Goal: Information Seeking & Learning: Learn about a topic

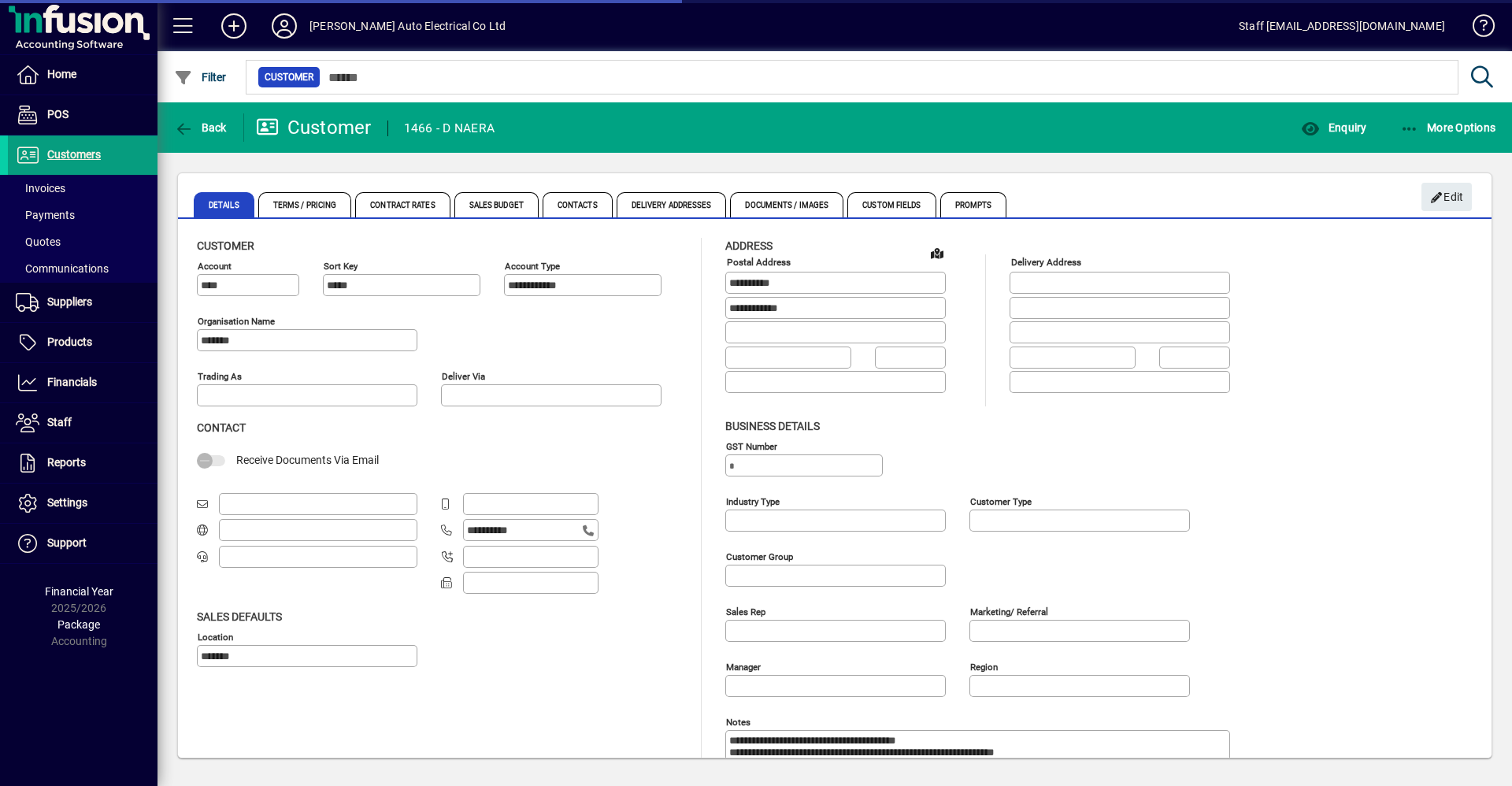
scroll to position [104, 0]
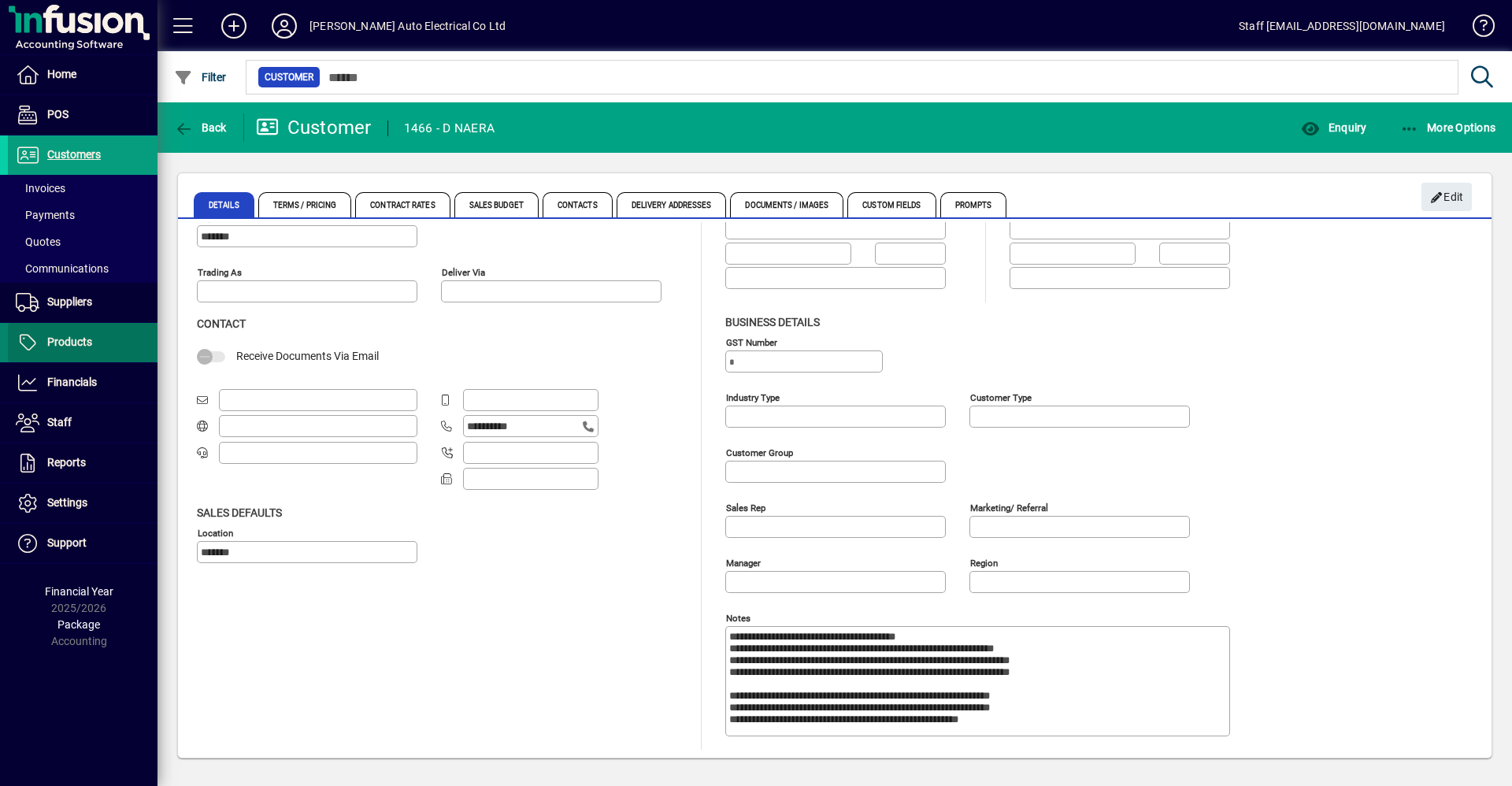
click at [65, 342] on span "Products" at bounding box center [70, 341] width 45 height 12
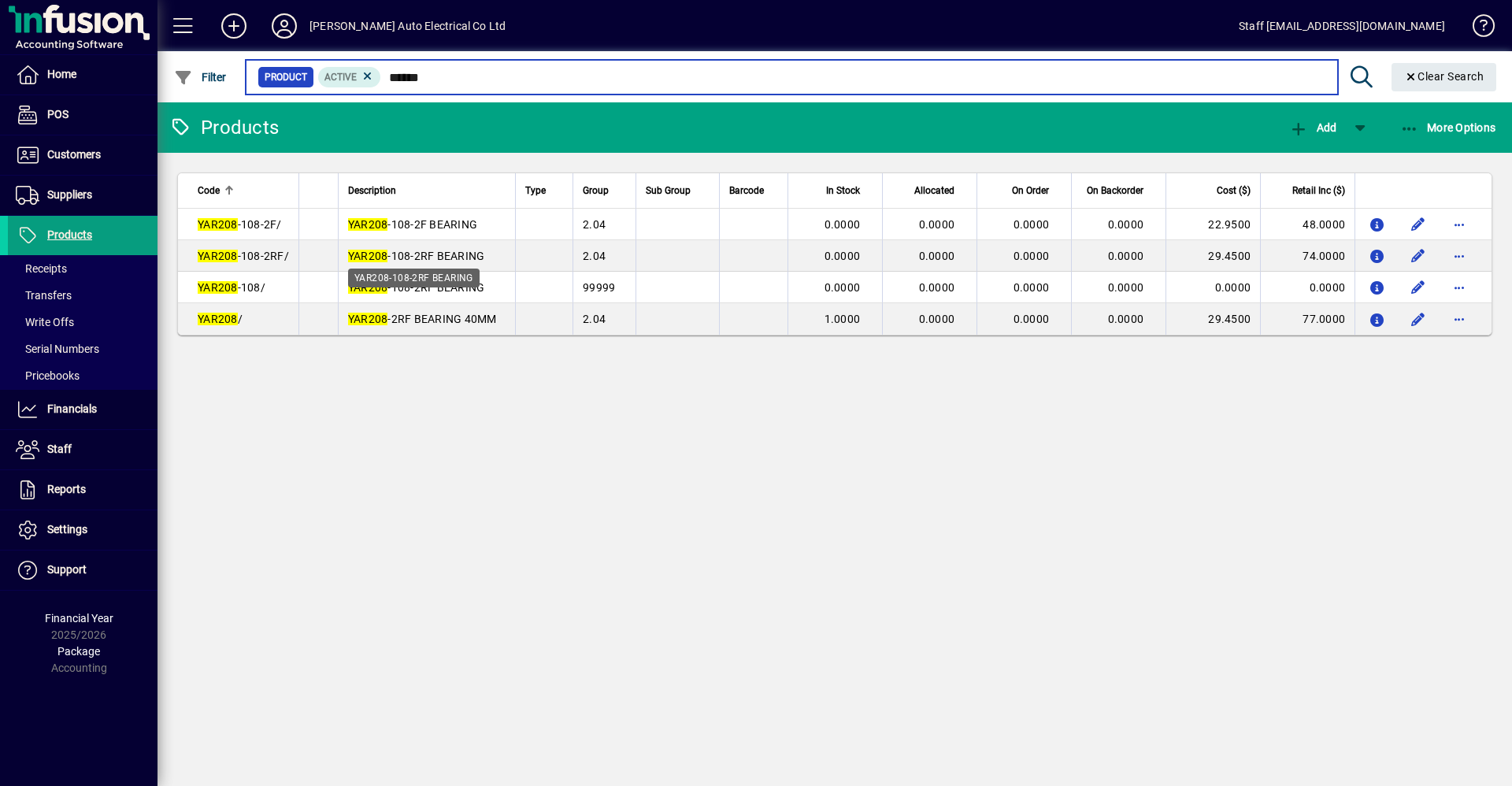
type input "******"
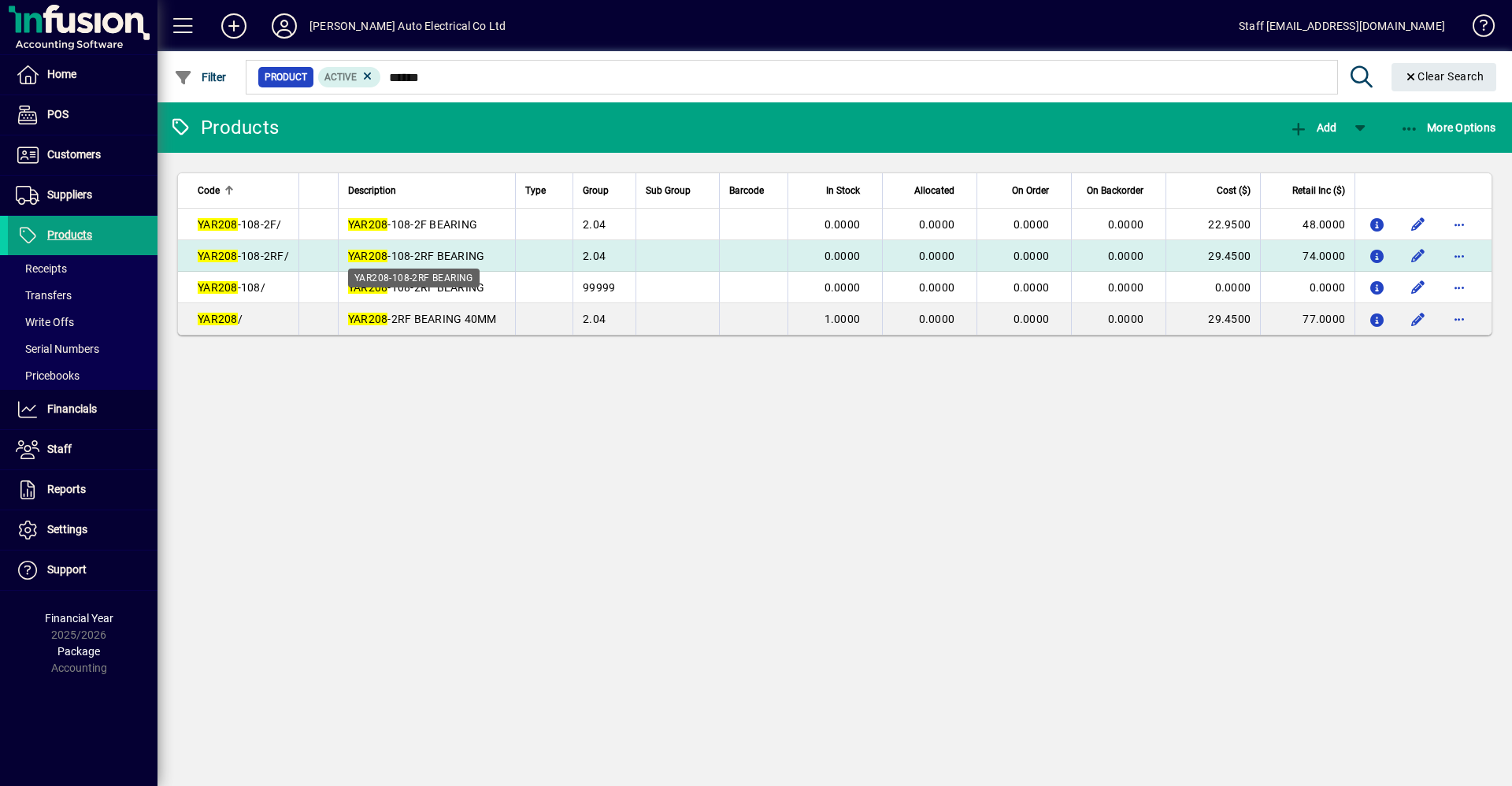
click at [399, 255] on span "YAR208 -108-2RF BEARING" at bounding box center [417, 255] width 137 height 12
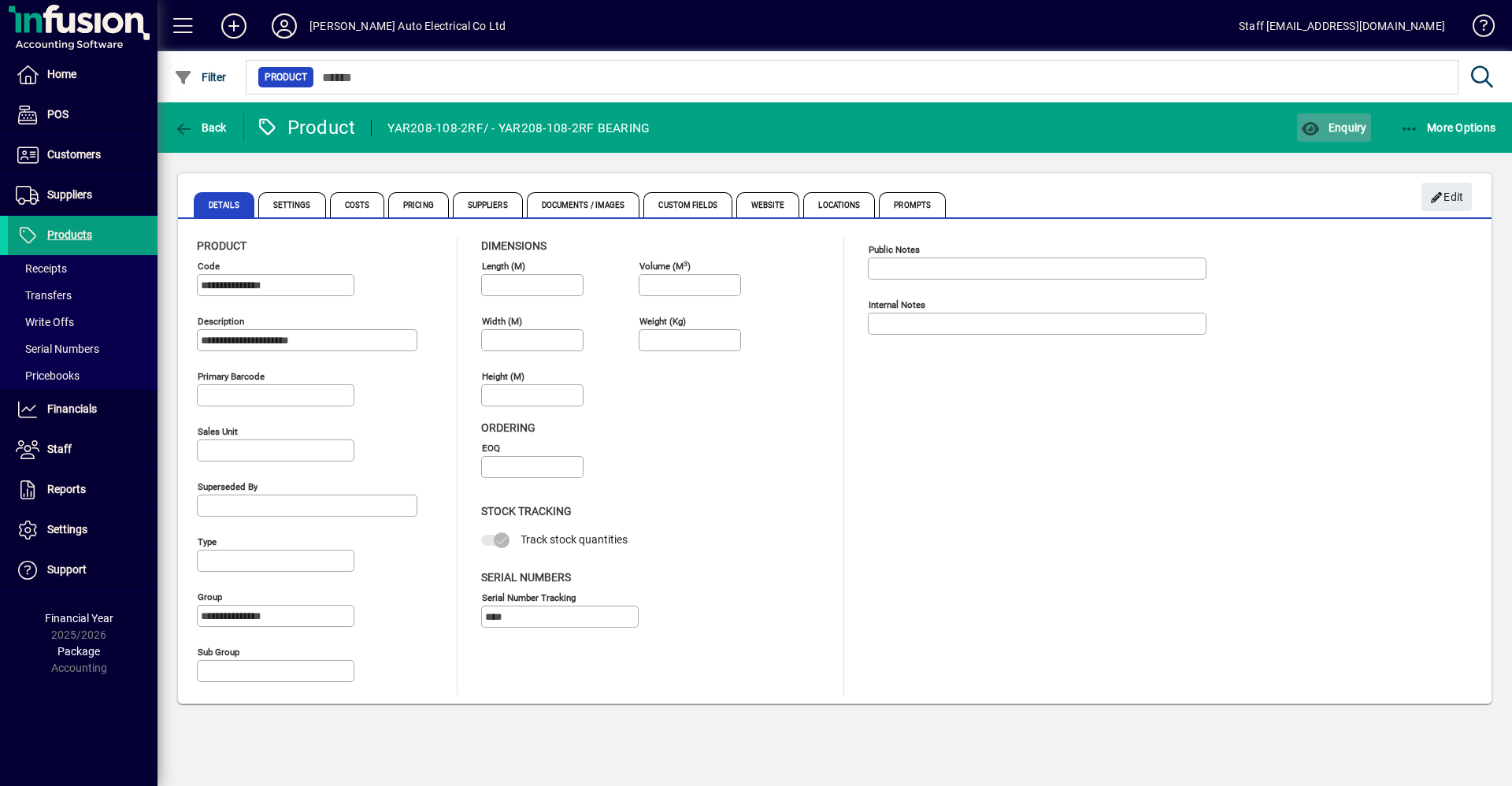
click at [1353, 133] on span "Enquiry" at bounding box center [1334, 127] width 65 height 12
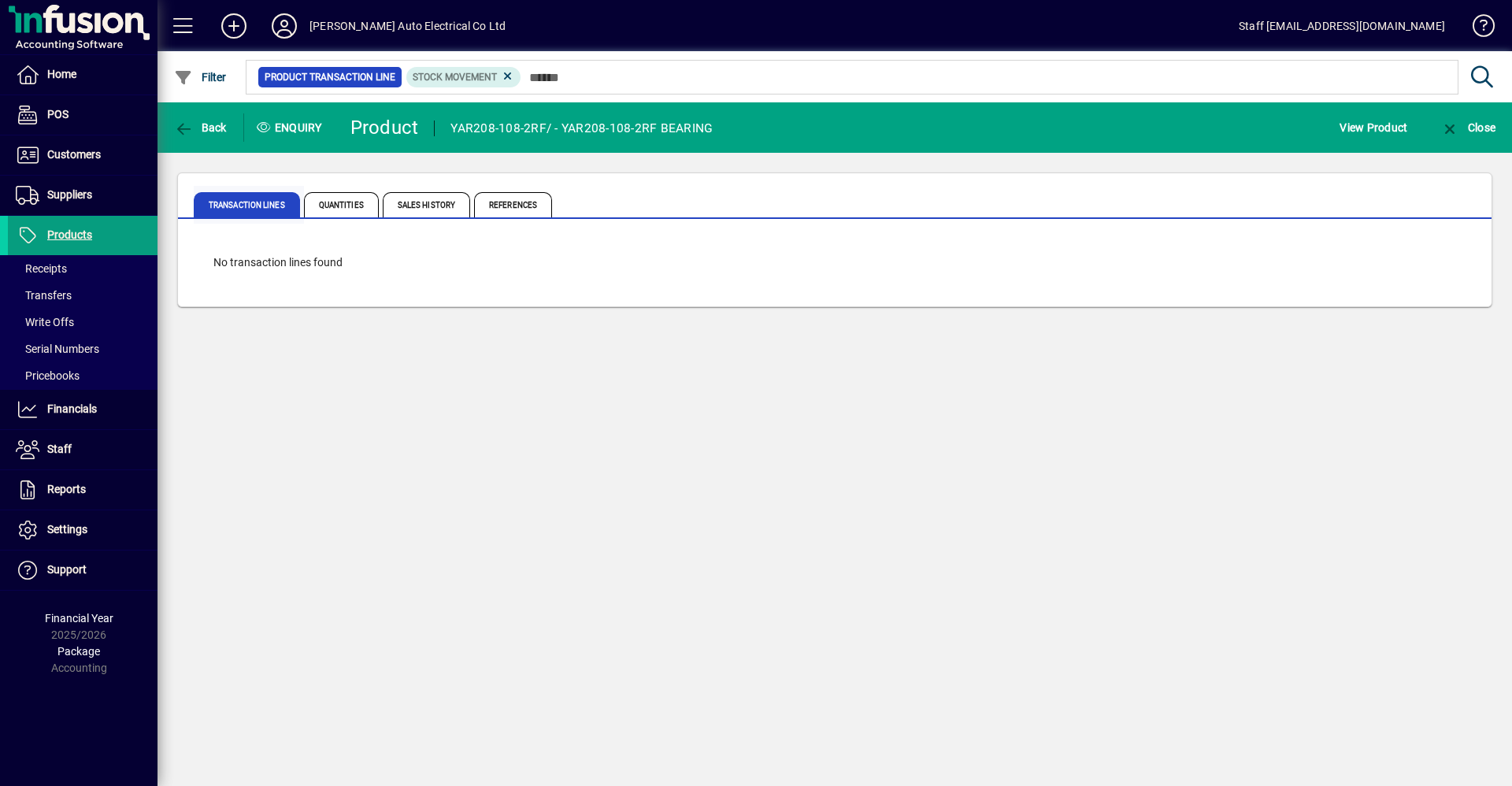
click at [253, 191] on span "Transaction Lines" at bounding box center [249, 205] width 110 height 37
click at [425, 207] on span "Sales History" at bounding box center [427, 205] width 88 height 25
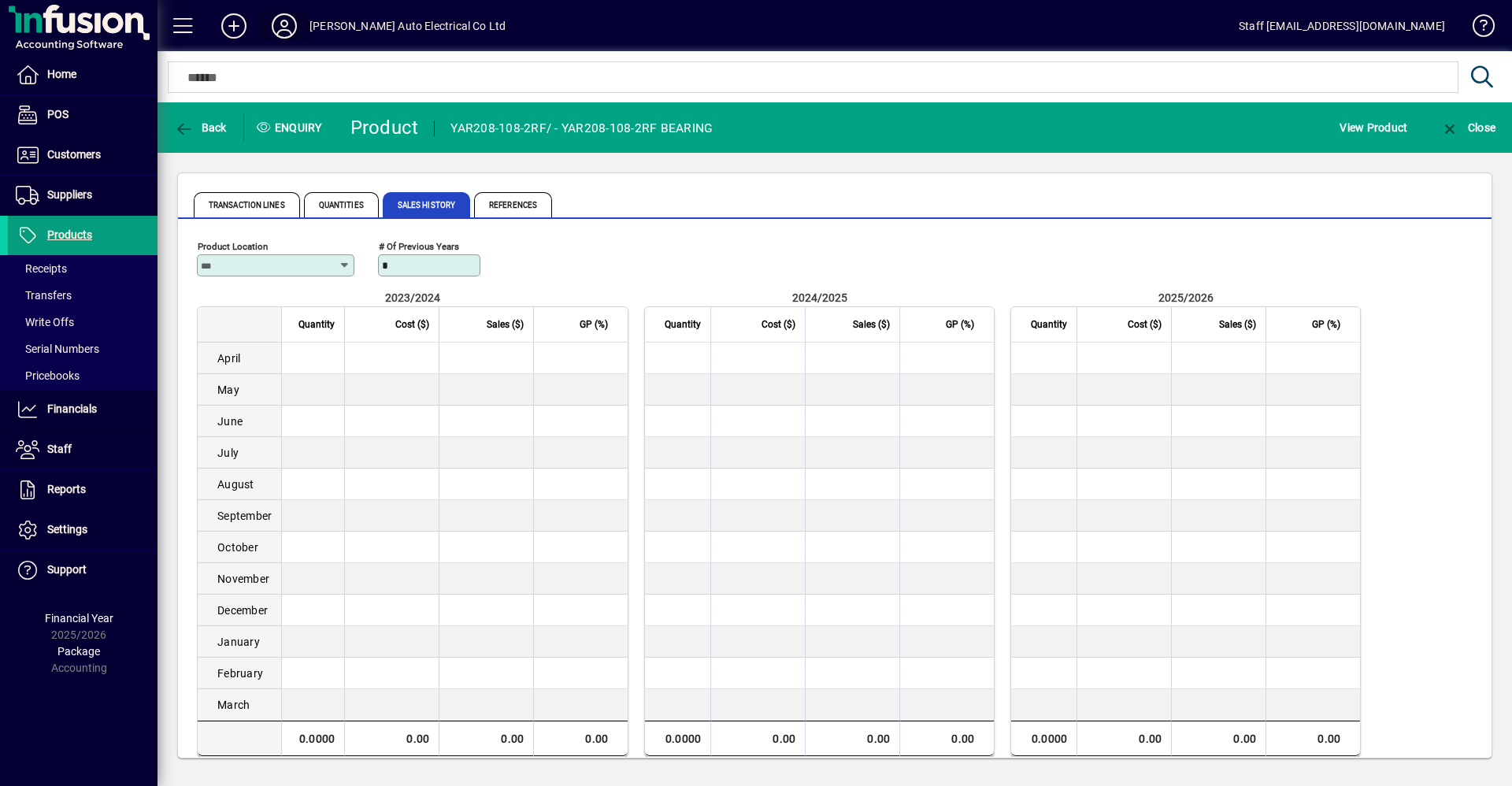
click at [279, 21] on icon at bounding box center [284, 25] width 32 height 25
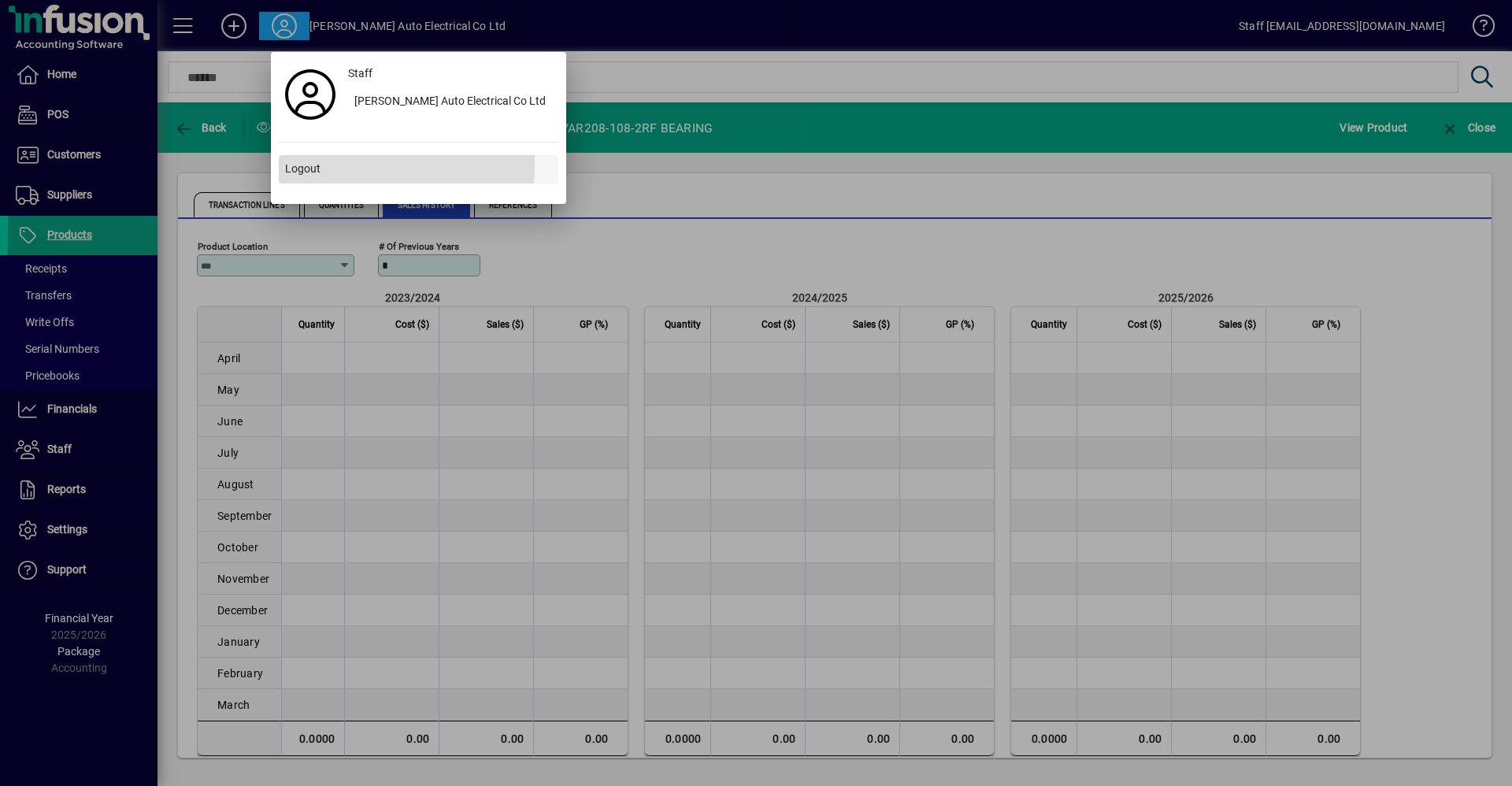
click at [304, 163] on span "Logout" at bounding box center [303, 169] width 36 height 17
